Goal: Task Accomplishment & Management: Use online tool/utility

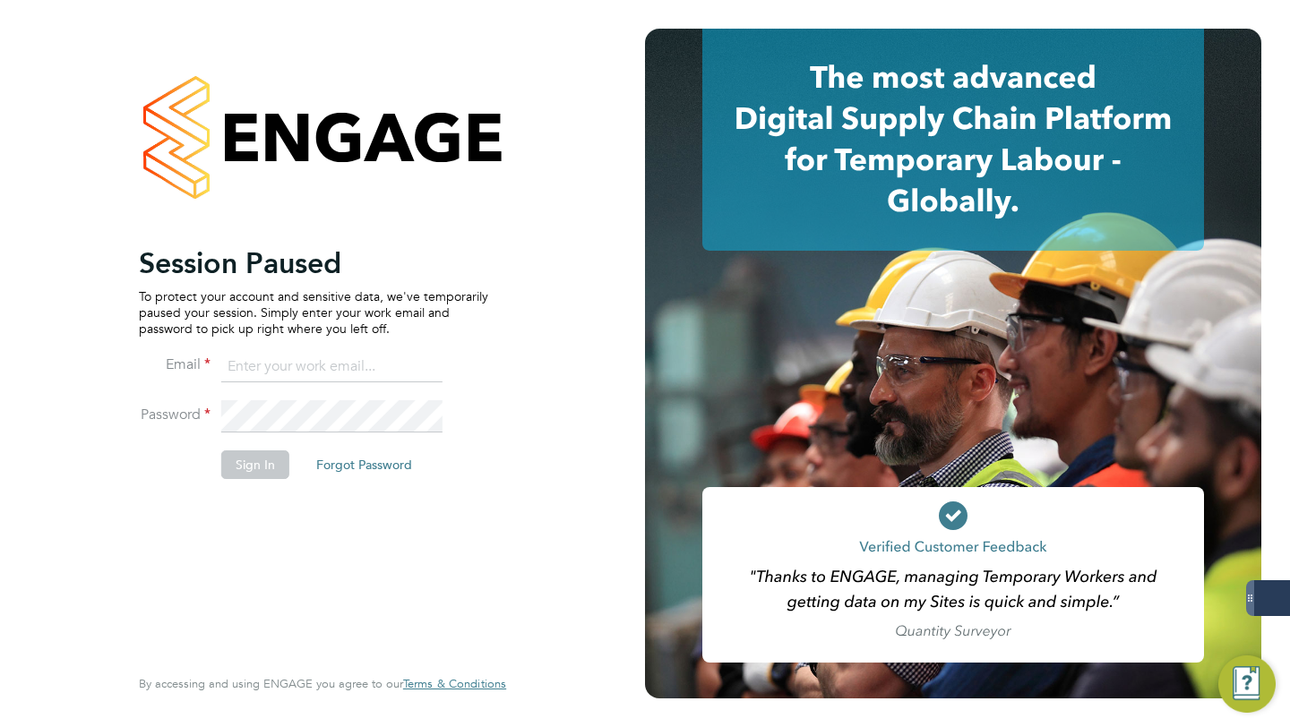
click at [266, 379] on input at bounding box center [331, 367] width 221 height 32
type input "libby@18rec.com"
click at [241, 467] on button "Sign In" at bounding box center [255, 465] width 68 height 29
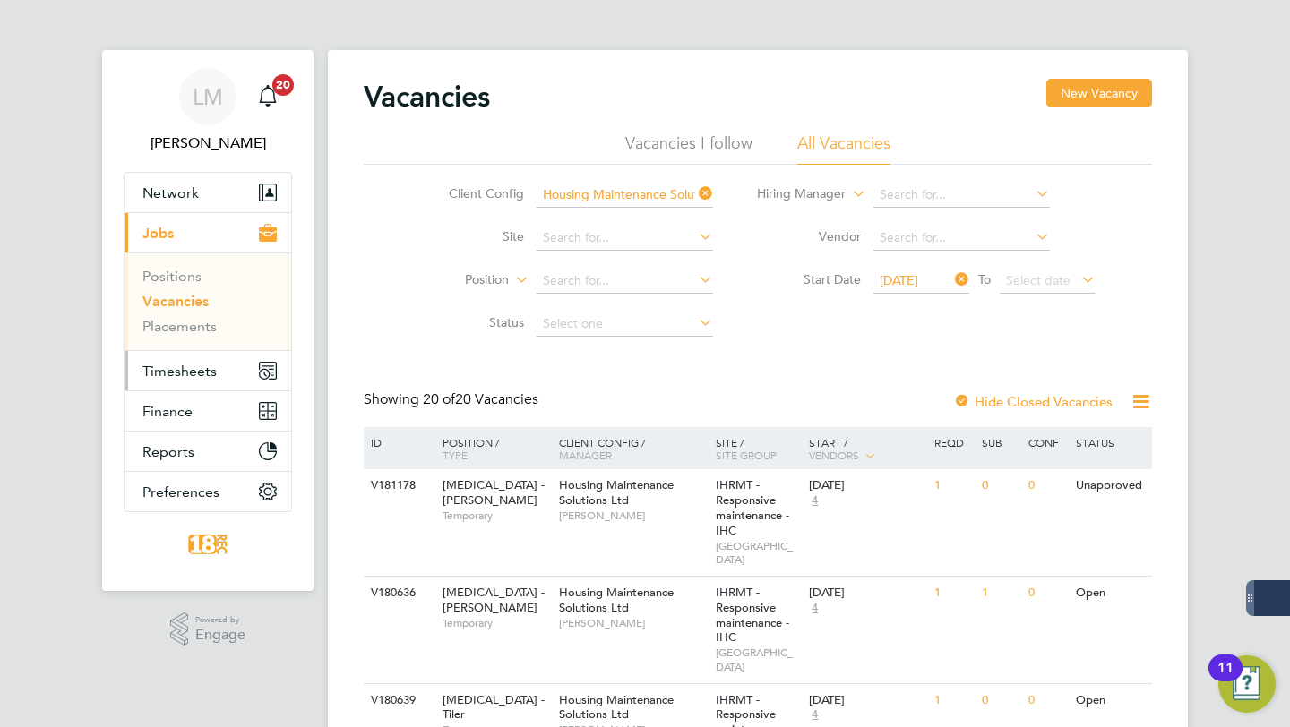
click at [183, 366] on span "Timesheets" at bounding box center [179, 371] width 74 height 17
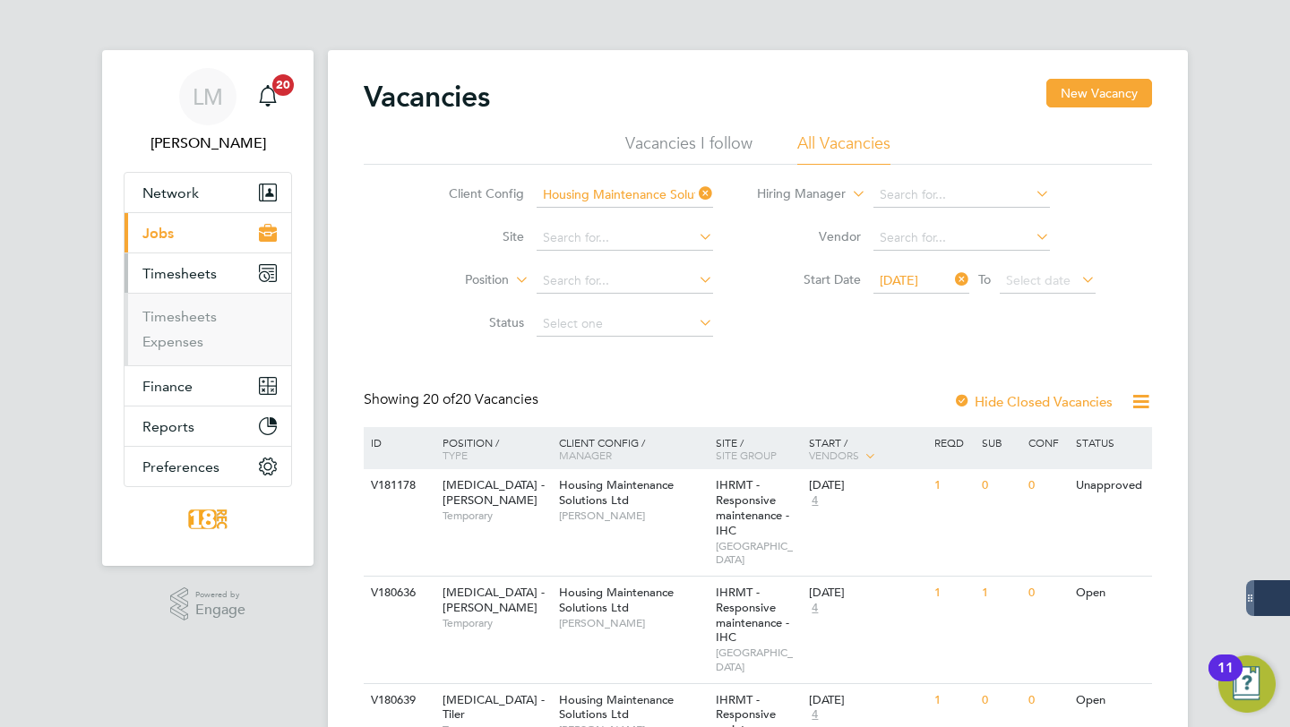
click at [163, 230] on span "Jobs" at bounding box center [157, 233] width 31 height 17
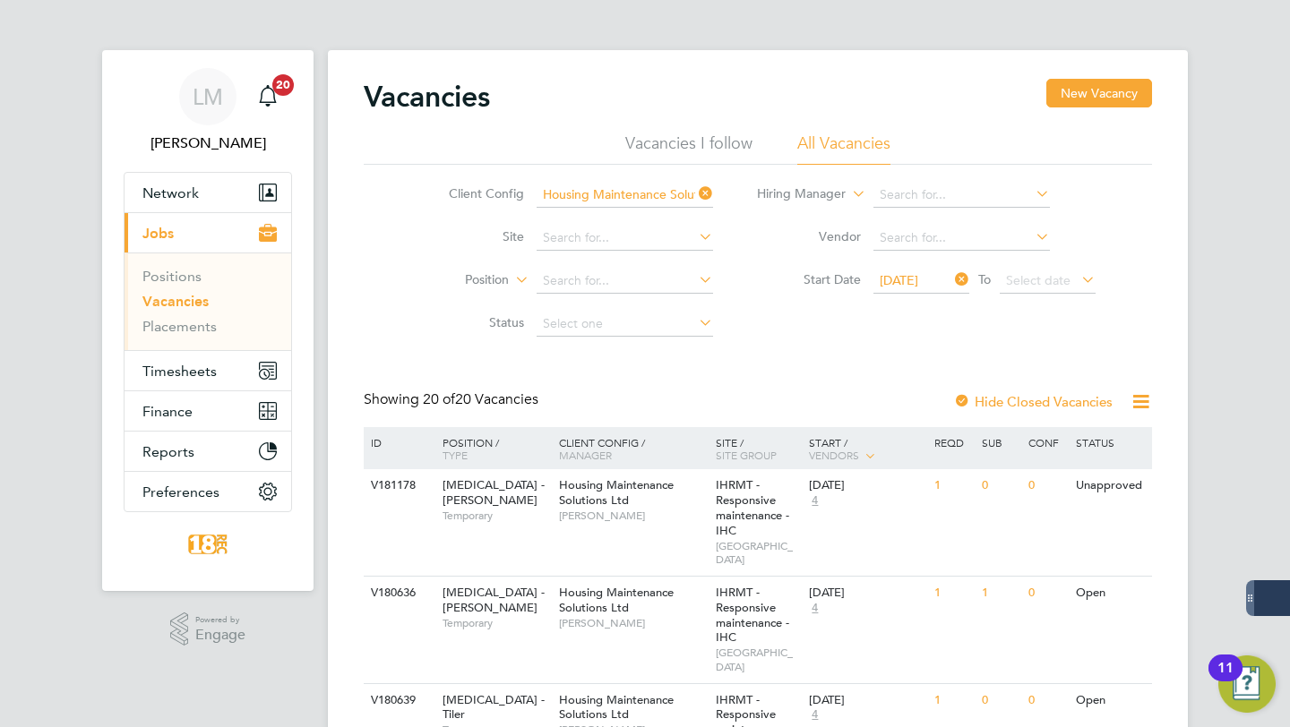
click at [747, 339] on div "Client Config Housing Maintenance Solutions Ltd Site Position Status Hiring Man…" at bounding box center [758, 255] width 788 height 181
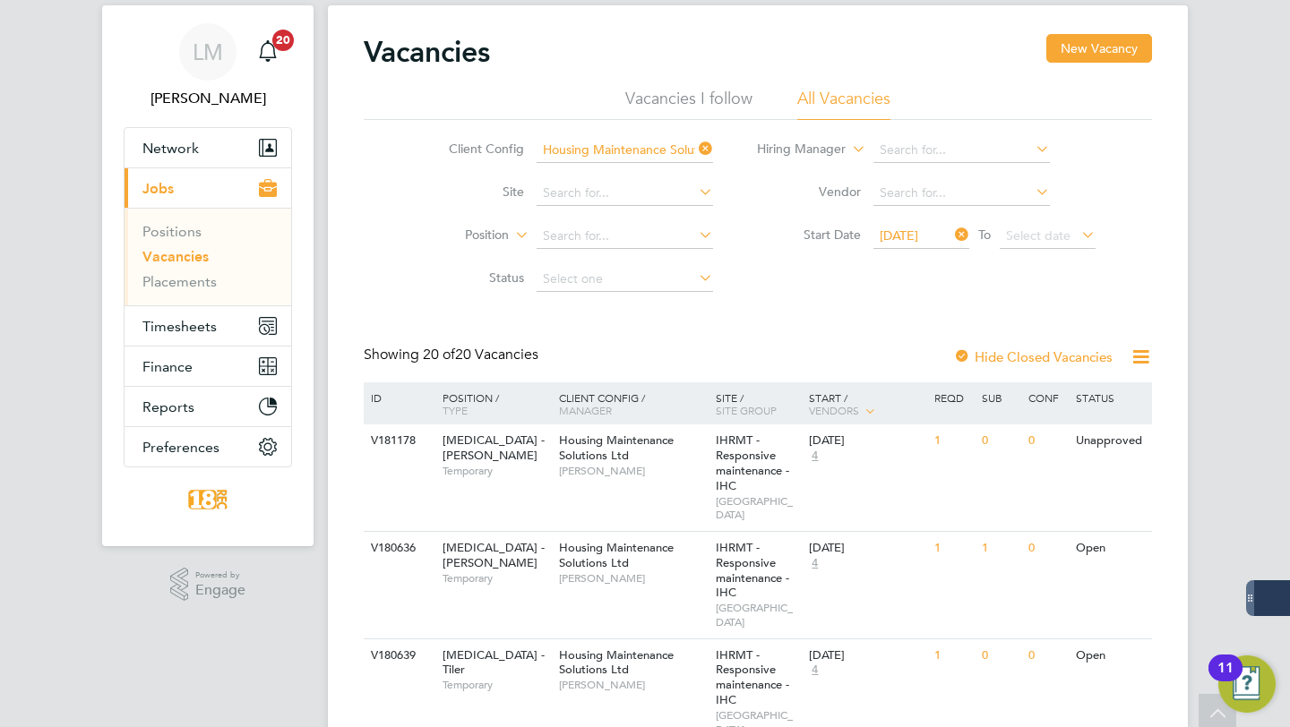
scroll to position [46, 0]
click at [913, 233] on span "[DATE]" at bounding box center [899, 235] width 39 height 16
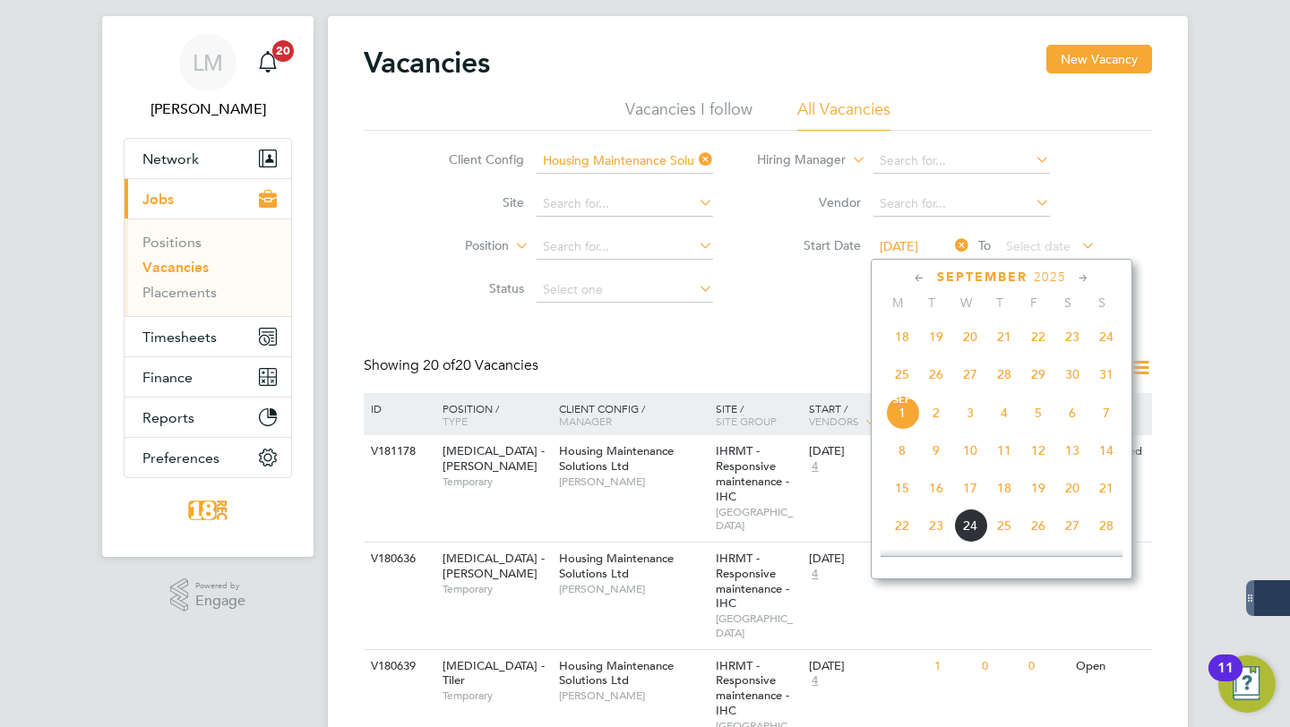
scroll to position [37, 0]
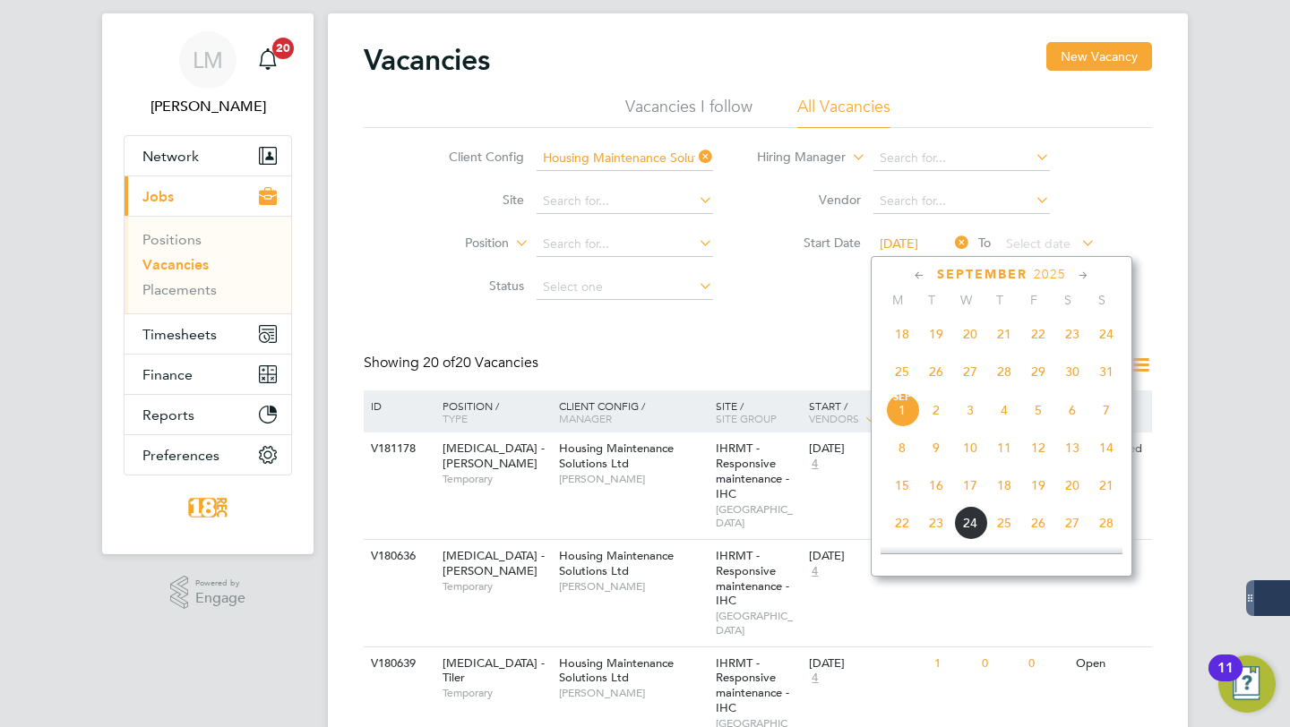
click at [898, 373] on span "25" at bounding box center [902, 372] width 34 height 34
